Goal: Navigation & Orientation: Find specific page/section

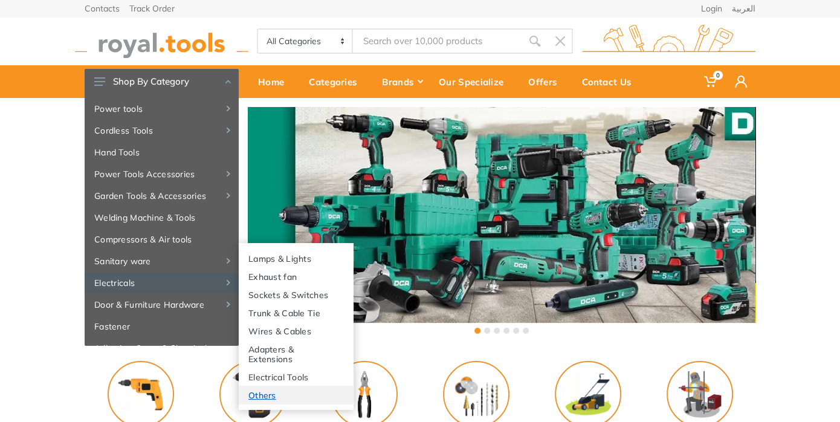
click at [269, 393] on link "Others" at bounding box center [296, 394] width 115 height 18
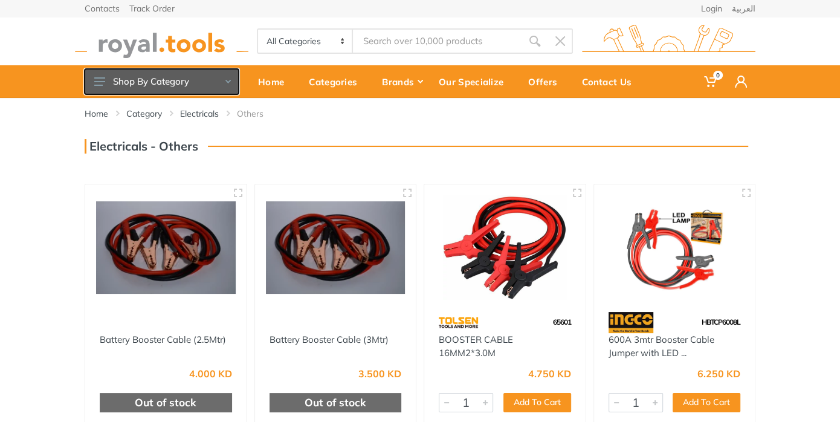
click at [230, 85] on button "Shop By Category" at bounding box center [162, 81] width 154 height 25
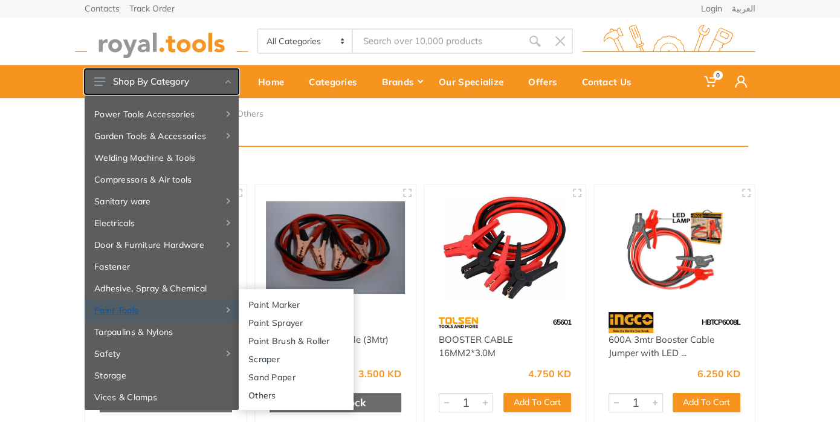
scroll to position [66, 0]
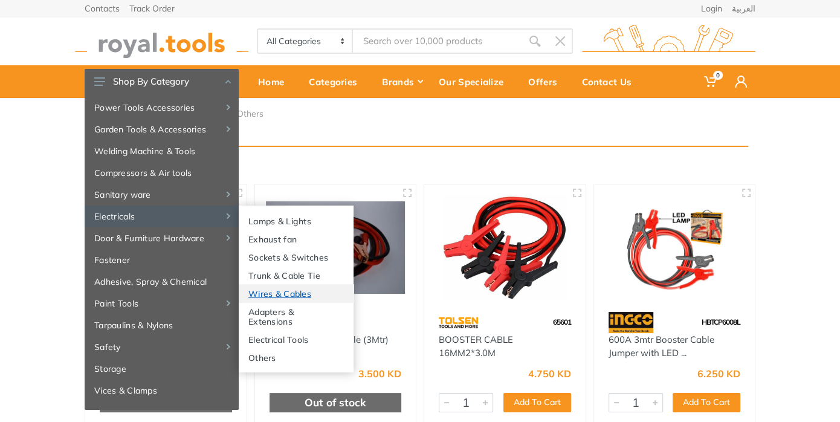
click at [284, 289] on link "Wires & Cables" at bounding box center [296, 293] width 115 height 18
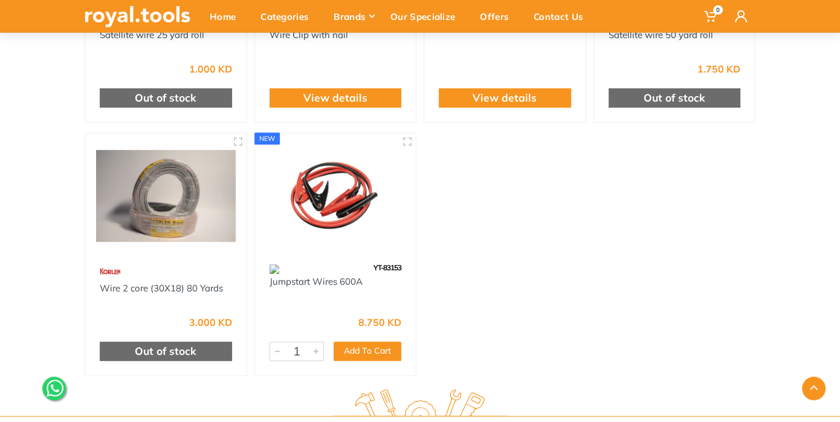
scroll to position [76, 0]
